Goal: Navigation & Orientation: Find specific page/section

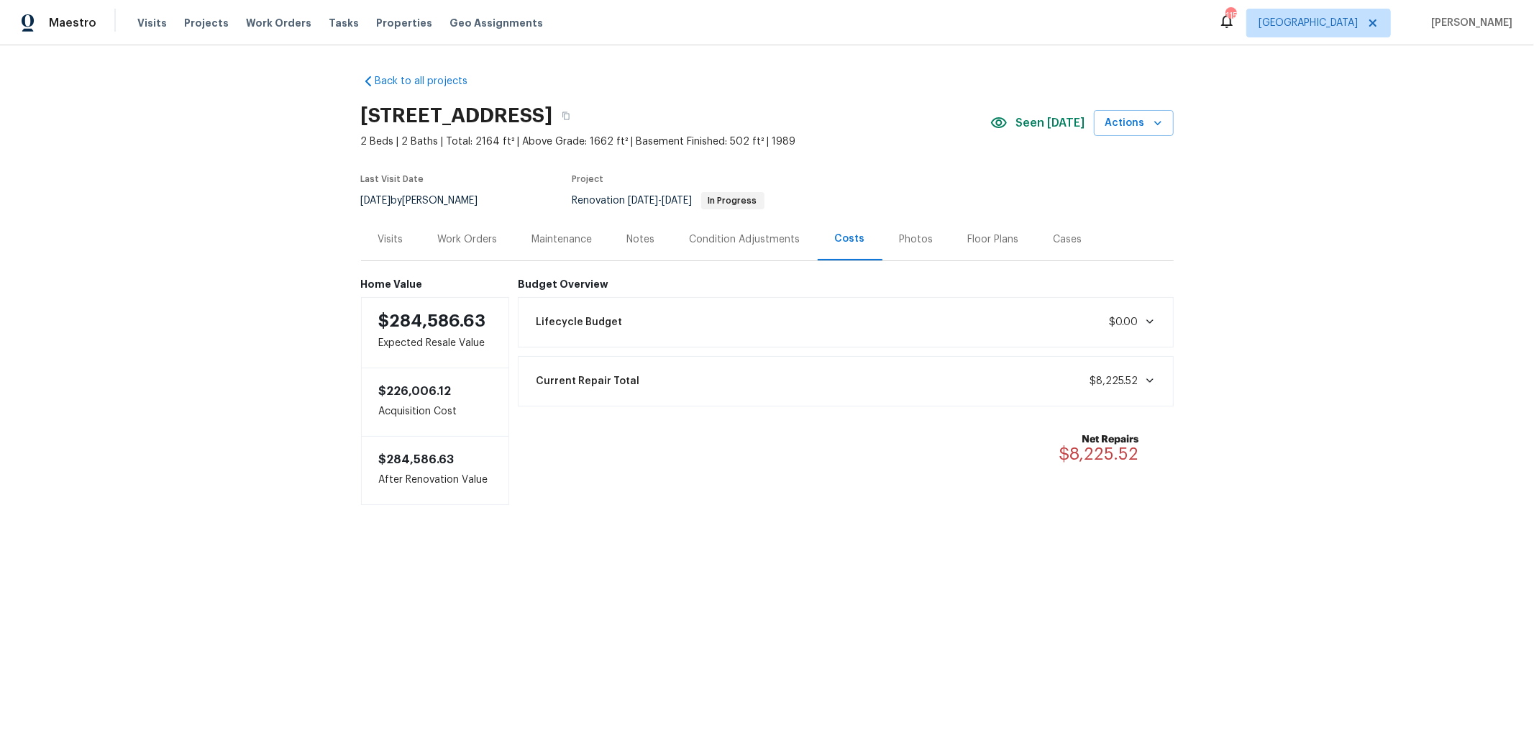
click at [1144, 320] on icon at bounding box center [1150, 322] width 12 height 12
click at [786, 236] on div "Condition Adjustments" at bounding box center [745, 239] width 111 height 14
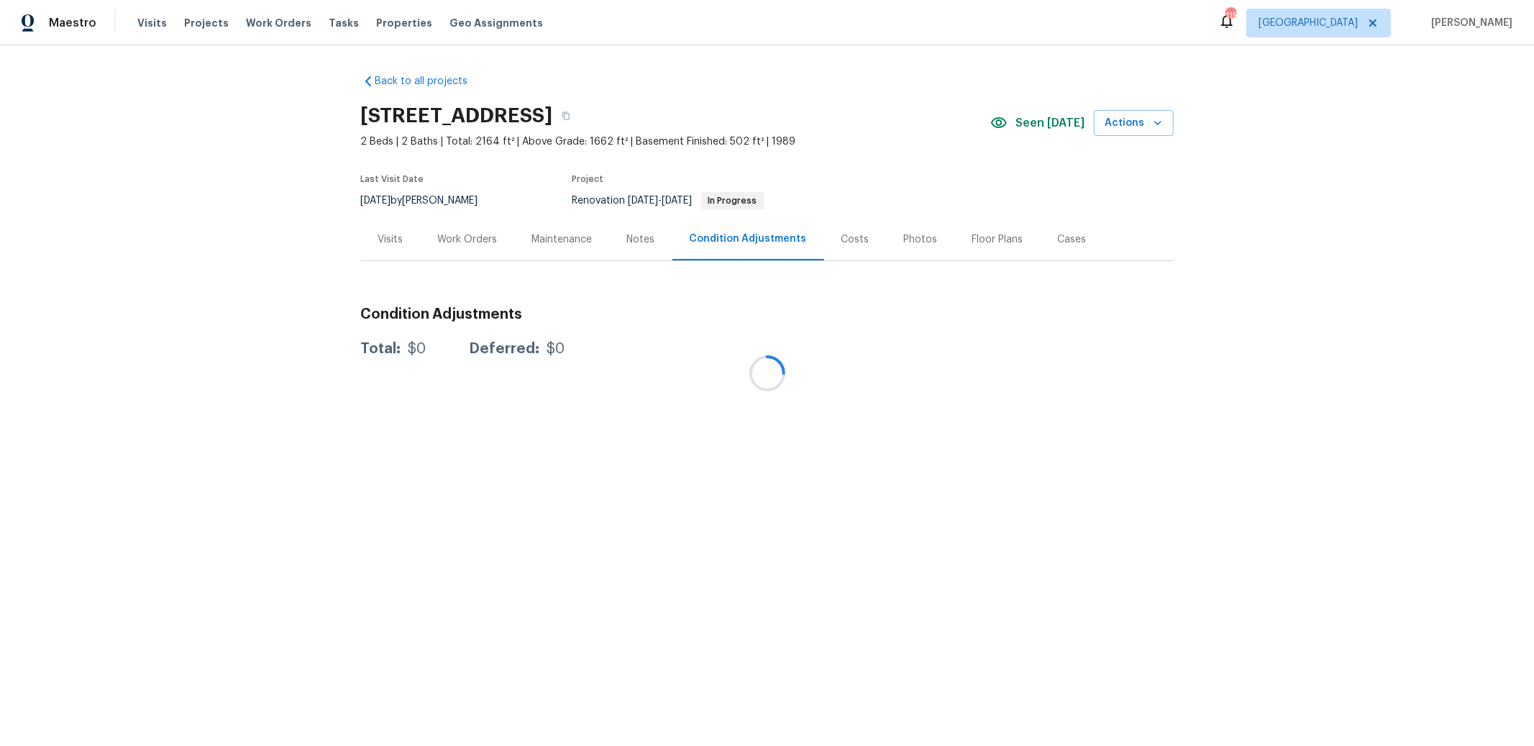
click at [781, 242] on div at bounding box center [767, 373] width 1534 height 746
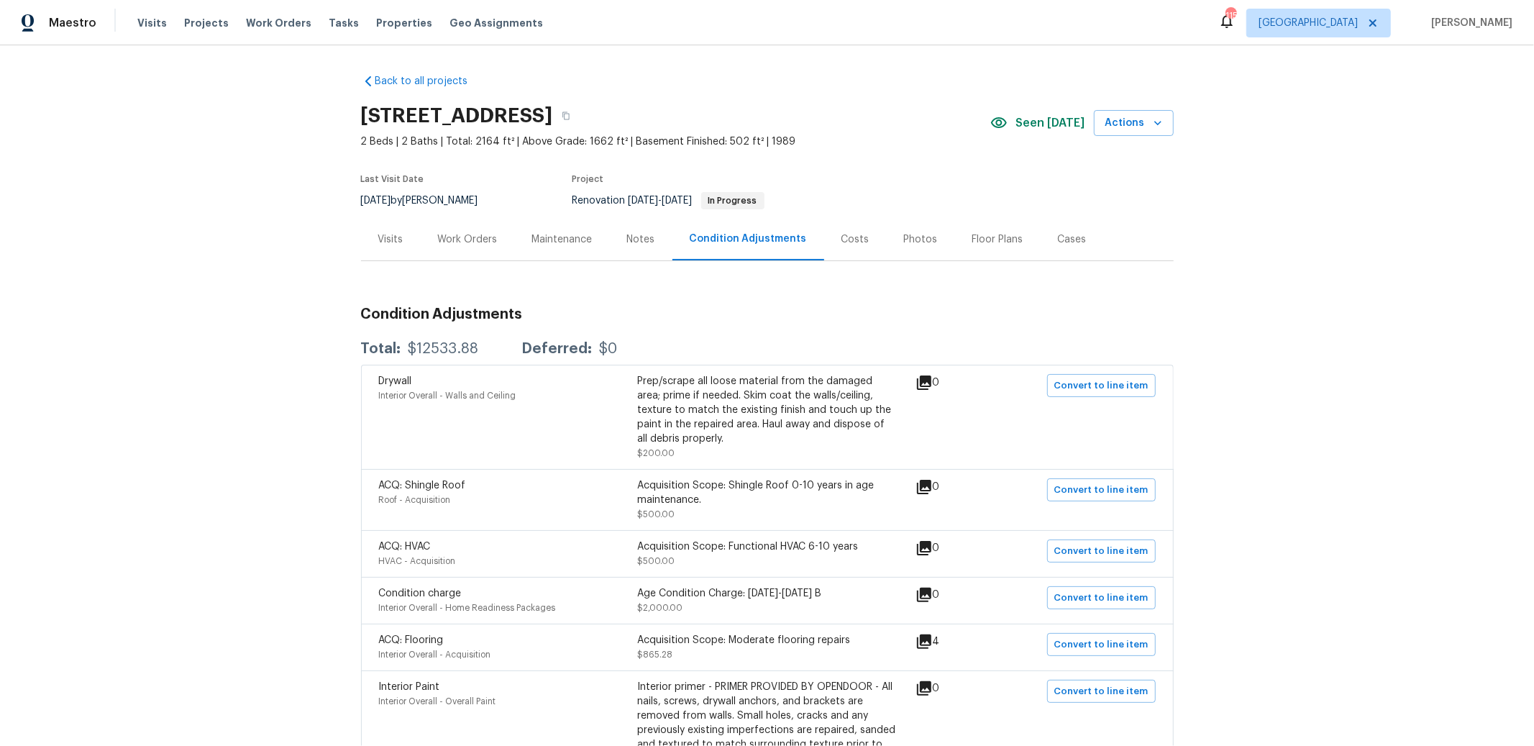
click at [842, 234] on div "Costs" at bounding box center [856, 239] width 28 height 14
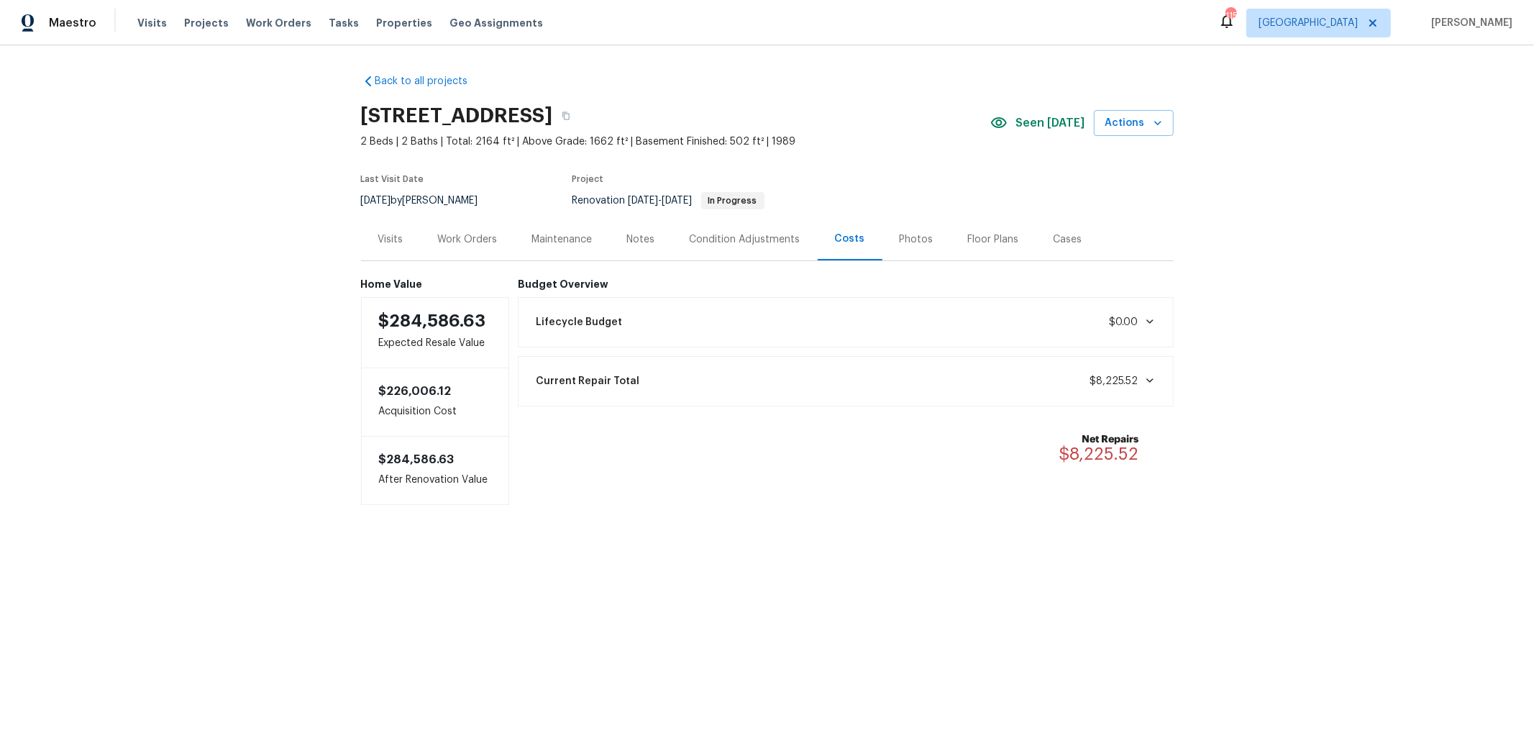
click at [793, 321] on div "Lifecycle Budget $0.00" at bounding box center [845, 322] width 637 height 32
click at [734, 240] on div "Condition Adjustments" at bounding box center [745, 239] width 111 height 14
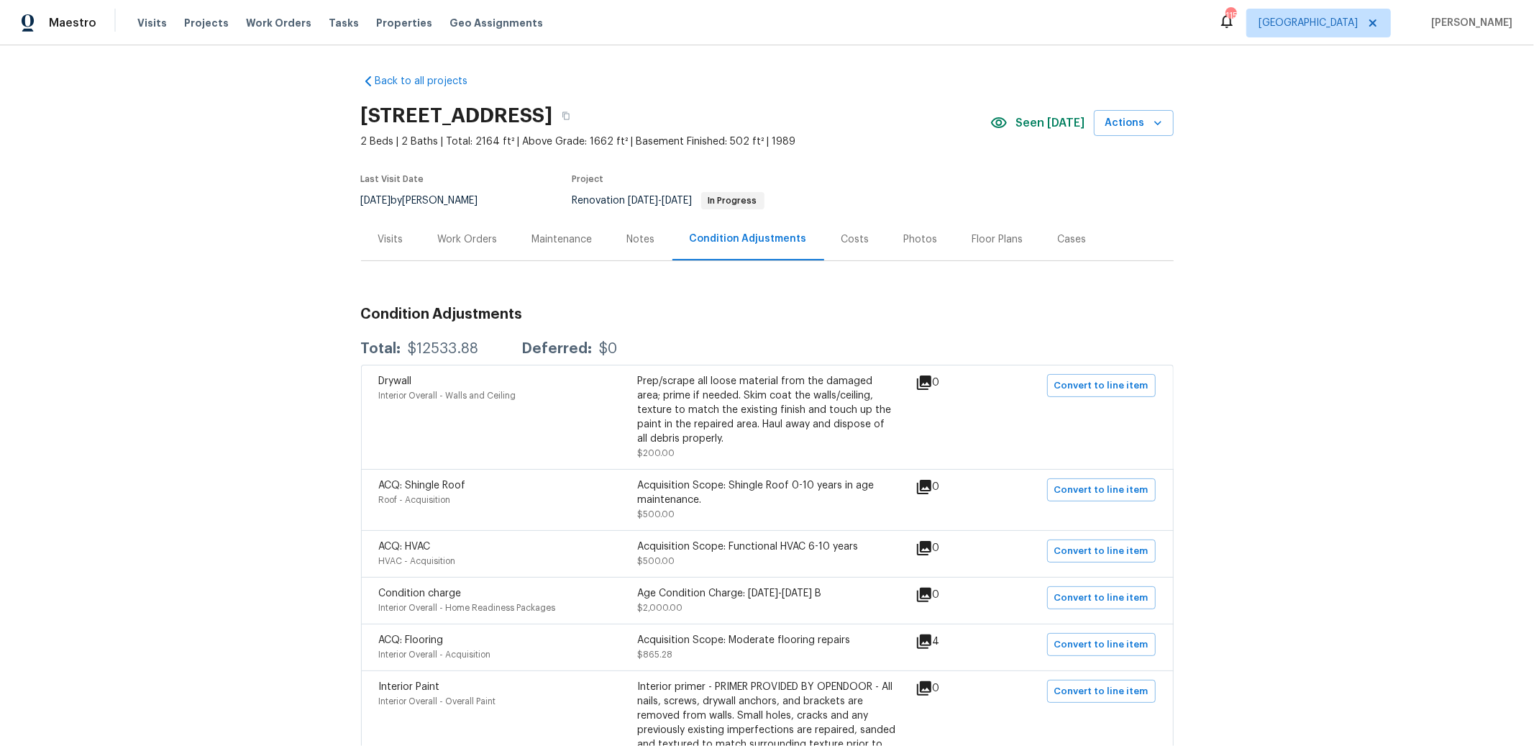
click at [391, 240] on div "Visits" at bounding box center [390, 239] width 25 height 14
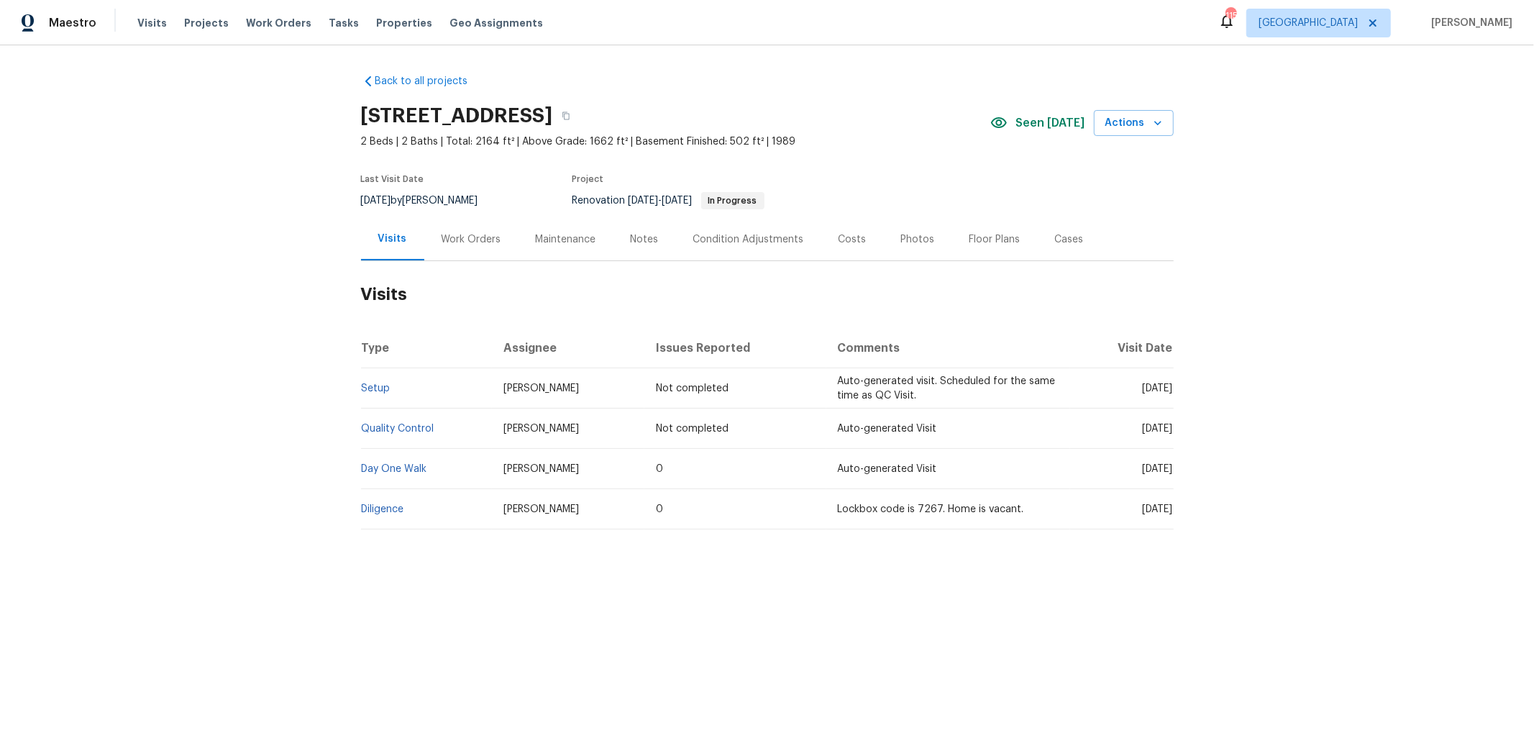
click at [849, 223] on div "Costs" at bounding box center [852, 239] width 63 height 42
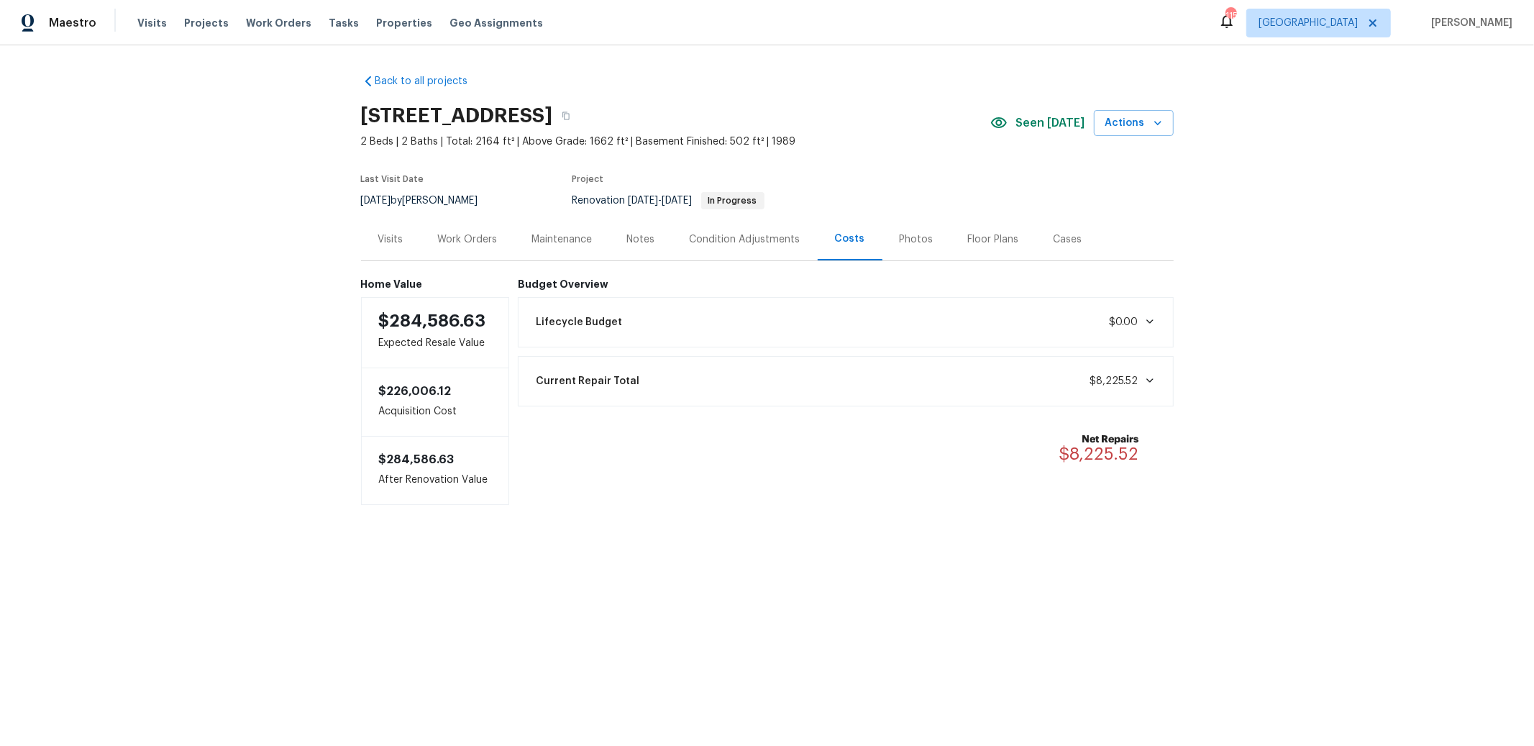
click at [839, 318] on div "Lifecycle Budget $0.00" at bounding box center [845, 322] width 637 height 32
click at [216, 188] on div "Back to all projects [STREET_ADDRESS] 2 Beds | 2 Baths | Total: 2164 ft² | Abov…" at bounding box center [767, 380] width 1534 height 671
